Goal: Task Accomplishment & Management: Manage account settings

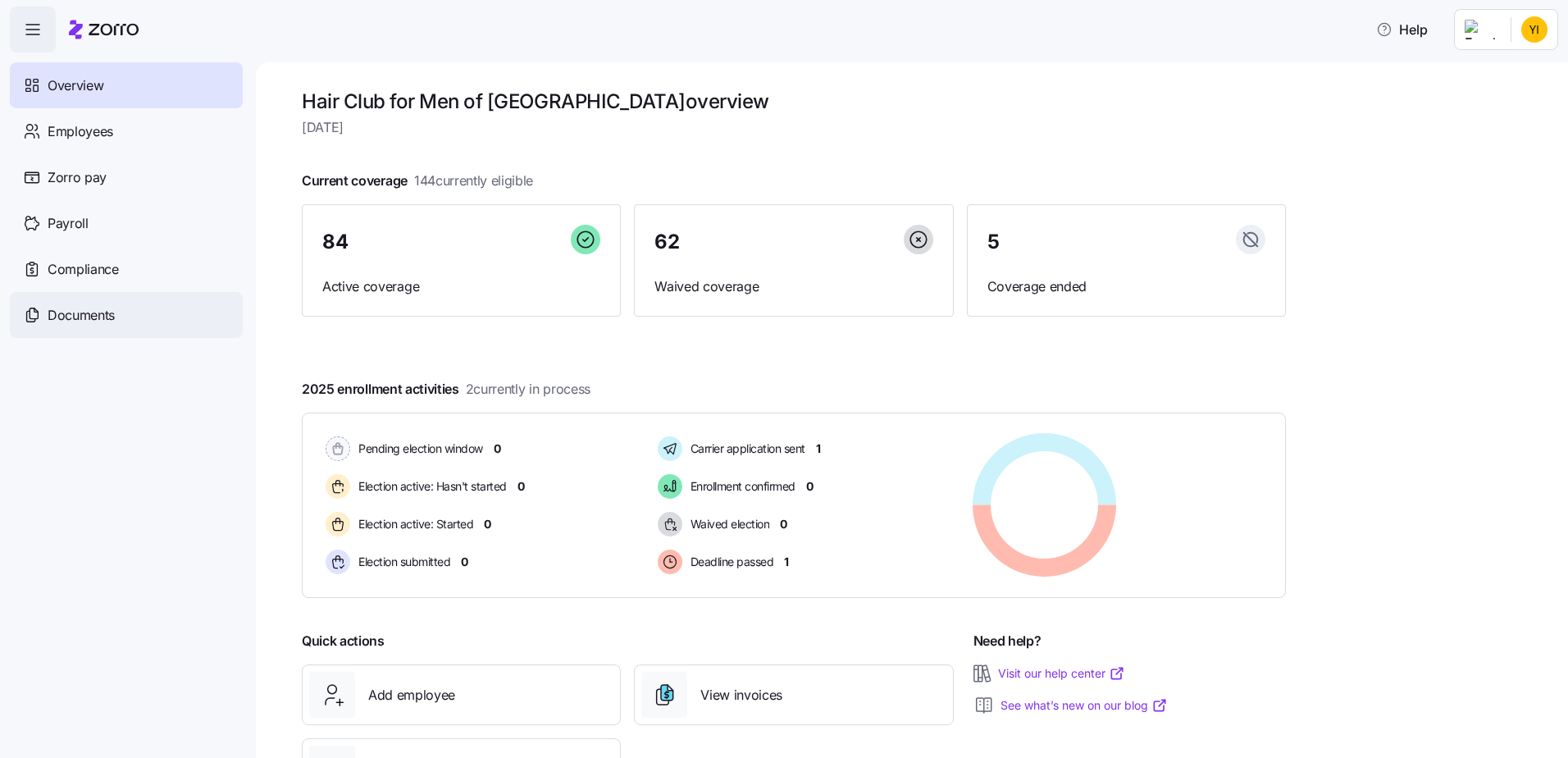
click at [89, 326] on div "Documents" at bounding box center [126, 315] width 233 height 46
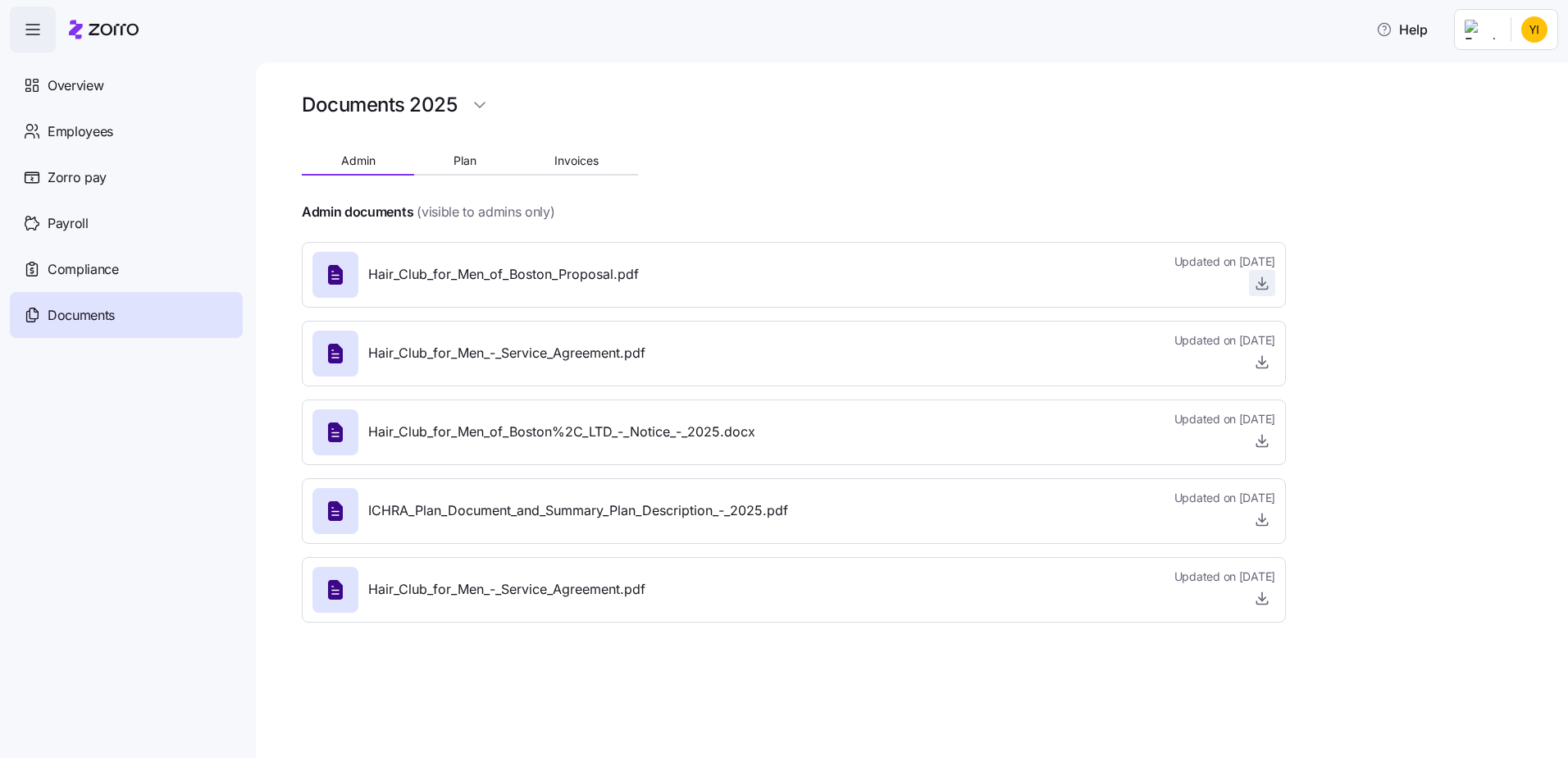
click at [1258, 284] on icon "button" at bounding box center [1262, 283] width 16 height 16
